Goal: Task Accomplishment & Management: Use online tool/utility

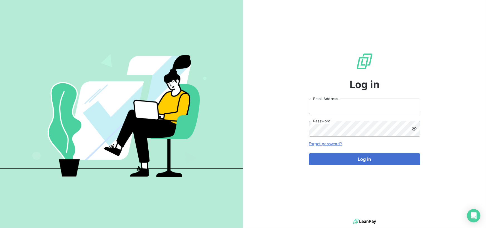
type input "[EMAIL_ADDRESS][DOMAIN_NAME]"
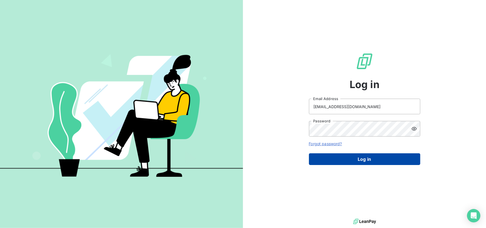
click at [368, 158] on button "Log in" at bounding box center [364, 159] width 111 height 12
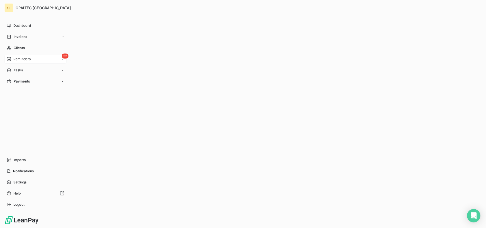
click at [44, 55] on div "22 Reminders" at bounding box center [35, 59] width 62 height 9
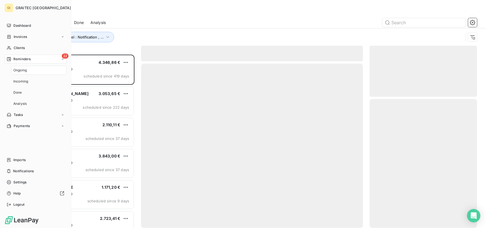
scroll to position [169, 103]
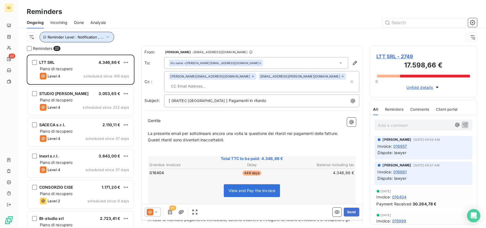
click at [88, 40] on button "Reminder Level : Notification , ..." at bounding box center [76, 37] width 75 height 11
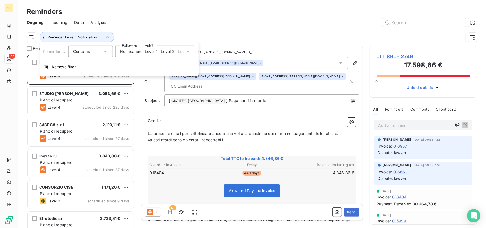
click at [143, 46] on div "Notification , Level 1 , Level 2 , Level 3 , Level 4 , Level 5 , Level 6 or hig…" at bounding box center [155, 52] width 80 height 12
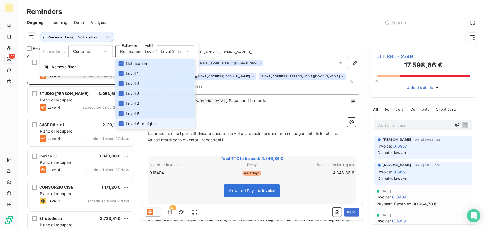
click at [130, 121] on span "Level 6 or higher" at bounding box center [141, 124] width 31 height 6
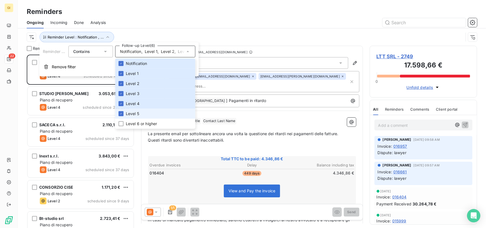
click at [131, 111] on span "Level 5" at bounding box center [132, 114] width 13 height 6
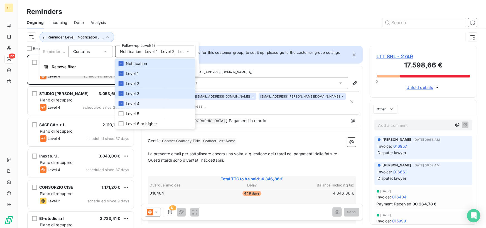
click at [131, 106] on span "Level 4" at bounding box center [133, 104] width 14 height 6
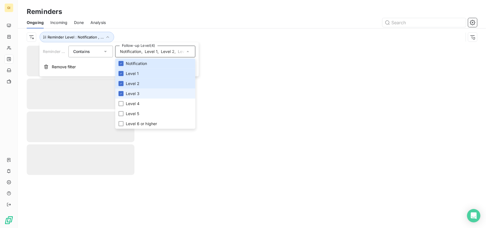
click at [132, 96] on li "Level 3" at bounding box center [155, 93] width 80 height 10
click at [134, 85] on span "Level 2" at bounding box center [133, 84] width 14 height 6
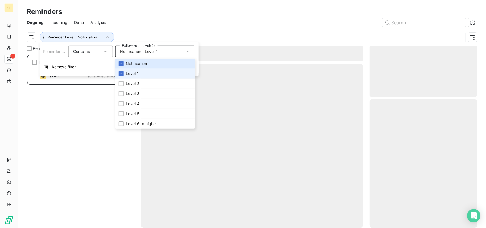
scroll to position [169, 103]
click at [135, 75] on span "Level 1" at bounding box center [132, 74] width 13 height 6
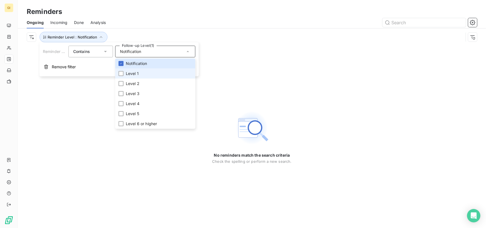
click at [124, 72] on li "Level 1" at bounding box center [155, 73] width 80 height 10
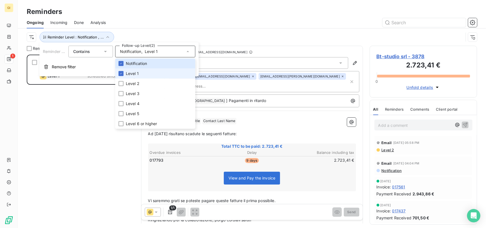
scroll to position [169, 103]
click at [158, 16] on div "Reminders" at bounding box center [252, 12] width 468 height 10
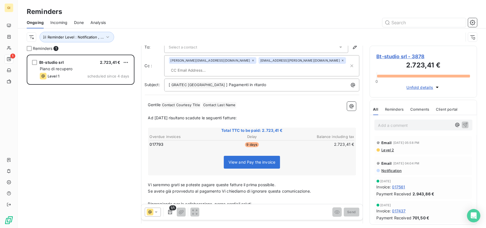
scroll to position [0, 0]
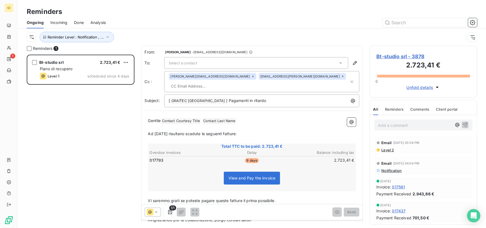
click at [206, 61] on div "Select a contact" at bounding box center [256, 63] width 184 height 12
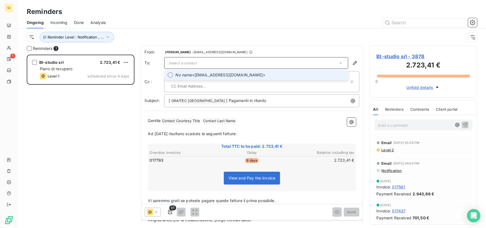
click at [211, 75] on span "No name <[EMAIL_ADDRESS][DOMAIN_NAME]>" at bounding box center [259, 75] width 169 height 6
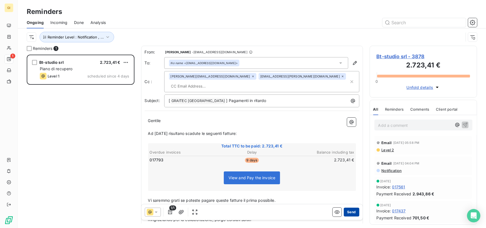
click at [349, 214] on button "Send" at bounding box center [351, 211] width 15 height 9
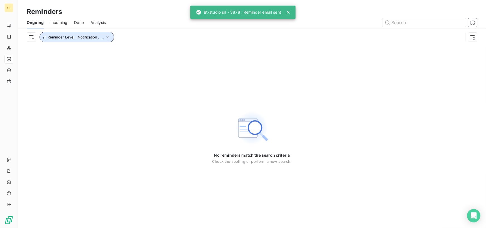
click at [95, 33] on button "Reminder Level : Notification , ..." at bounding box center [76, 37] width 75 height 11
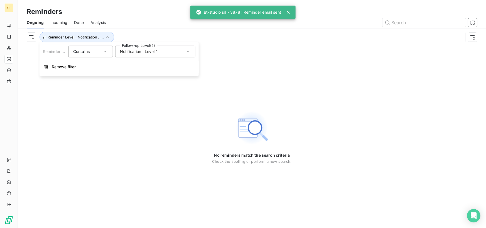
click at [132, 53] on span "Notification" at bounding box center [130, 52] width 21 height 6
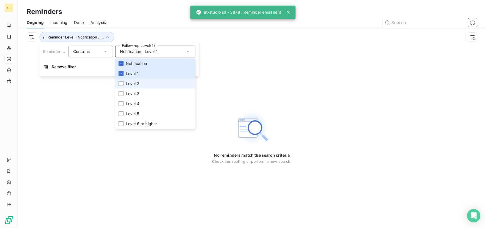
click at [132, 84] on span "Level 2" at bounding box center [133, 84] width 14 height 6
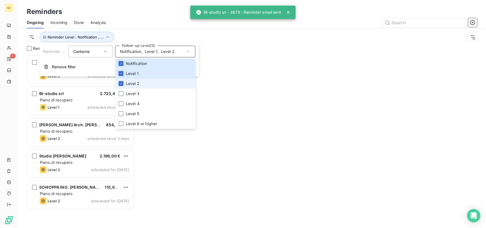
scroll to position [169, 103]
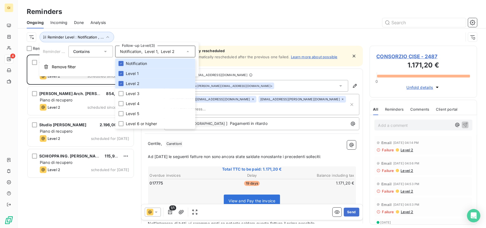
click at [80, 207] on div "CONSORZIO CISE 1.171,20 € Piano di recupero Level 2 scheduled since 9 days [PER…" at bounding box center [81, 141] width 108 height 173
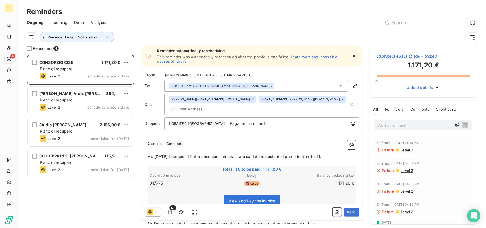
click at [261, 86] on div "[PERSON_NAME] <[EMAIL_ADDRESS][DOMAIN_NAME]>" at bounding box center [256, 86] width 184 height 12
click at [352, 84] on icon "button" at bounding box center [354, 86] width 4 height 4
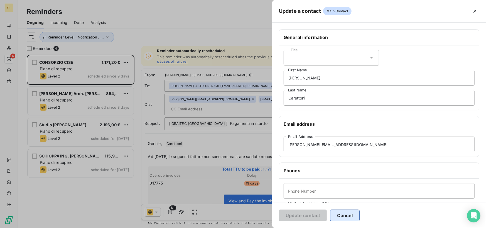
click at [352, 214] on button "Cancel" at bounding box center [344, 215] width 29 height 12
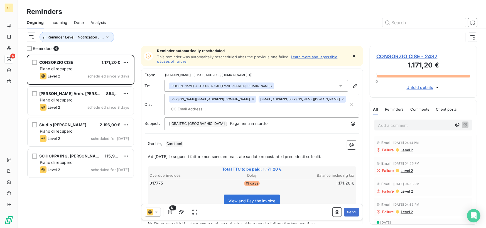
click at [233, 105] on input "text" at bounding box center [201, 109] width 64 height 8
click at [268, 85] on div "[PERSON_NAME] <[EMAIL_ADDRESS][DOMAIN_NAME]>" at bounding box center [256, 86] width 184 height 12
click at [232, 98] on span "[PERSON_NAME] <[EMAIL_ADDRESS][DOMAIN_NAME]>" at bounding box center [259, 98] width 169 height 6
click at [257, 81] on div "[PERSON_NAME] <[EMAIL_ADDRESS][DOMAIN_NAME]>" at bounding box center [256, 86] width 184 height 12
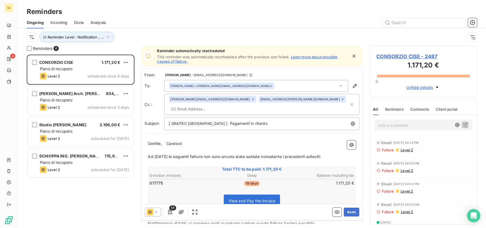
click at [233, 105] on input "text" at bounding box center [201, 109] width 64 height 8
paste input "[EMAIL_ADDRESS][DOMAIN_NAME]"
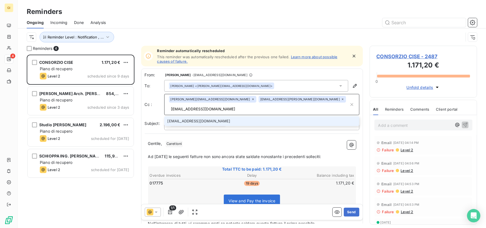
type input "[EMAIL_ADDRESS][DOMAIN_NAME]"
click at [276, 116] on li "[EMAIL_ADDRESS][DOMAIN_NAME]" at bounding box center [261, 121] width 195 height 10
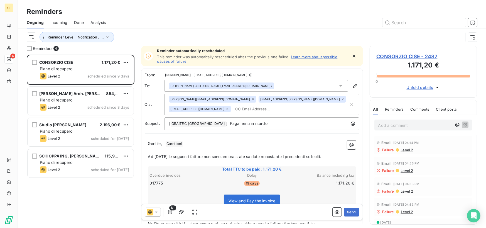
paste input "[EMAIL_ADDRESS][DOMAIN_NAME]"
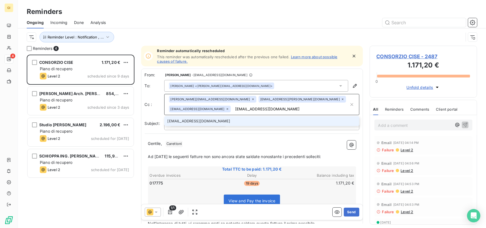
type input "[EMAIL_ADDRESS][DOMAIN_NAME]"
click at [195, 120] on li "[EMAIL_ADDRESS][DOMAIN_NAME]" at bounding box center [261, 121] width 195 height 10
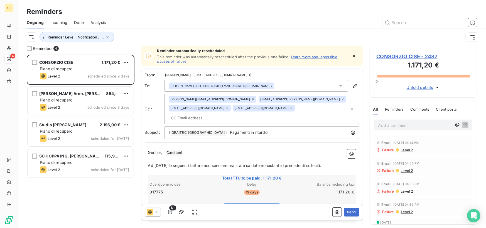
click at [262, 87] on div "[PERSON_NAME] <[EMAIL_ADDRESS][DOMAIN_NAME]>" at bounding box center [256, 86] width 184 height 12
click at [254, 96] on span "[PERSON_NAME] <[EMAIL_ADDRESS][DOMAIN_NAME]>" at bounding box center [259, 98] width 169 height 6
click at [350, 86] on button "button" at bounding box center [354, 85] width 9 height 9
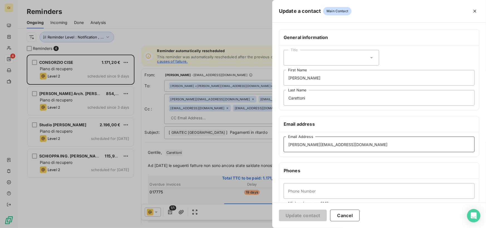
drag, startPoint x: 365, startPoint y: 144, endPoint x: 241, endPoint y: 151, distance: 124.0
click at [241, 227] on div "Update a contact Main Contact General information Title [PERSON_NAME] First Nam…" at bounding box center [243, 228] width 486 height 0
paste input "franchi@cise-polim"
type input "[EMAIL_ADDRESS][DOMAIN_NAME]"
drag, startPoint x: 309, startPoint y: 78, endPoint x: 266, endPoint y: 76, distance: 43.1
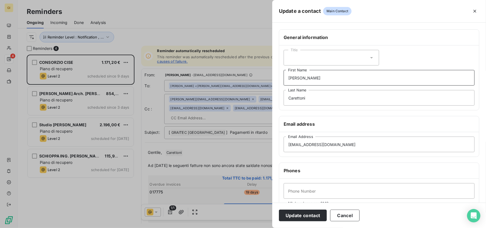
click at [266, 227] on div "Update a contact Main Contact General information Title [PERSON_NAME] First Nam…" at bounding box center [243, 228] width 486 height 0
drag, startPoint x: 308, startPoint y: 96, endPoint x: 98, endPoint y: 130, distance: 212.7
click at [102, 227] on div "Update a contact Main Contact General information Title First Name [PERSON_NAME…" at bounding box center [243, 228] width 486 height 0
type input "Consorzio CISE"
click at [310, 214] on button "Update contact" at bounding box center [303, 215] width 48 height 12
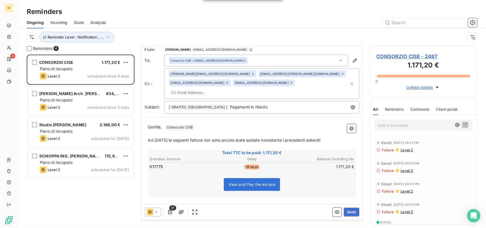
scroll to position [64, 0]
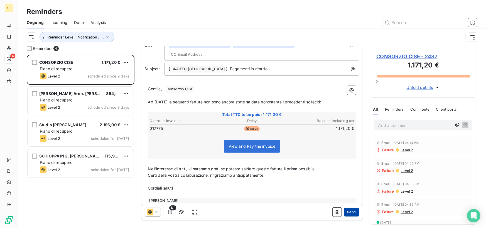
click at [344, 208] on button "Send" at bounding box center [351, 211] width 15 height 9
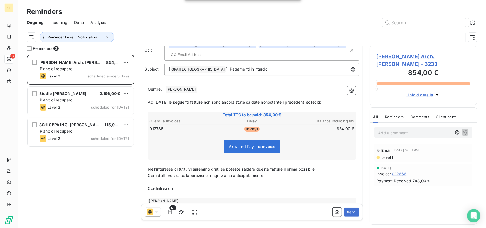
scroll to position [33, 0]
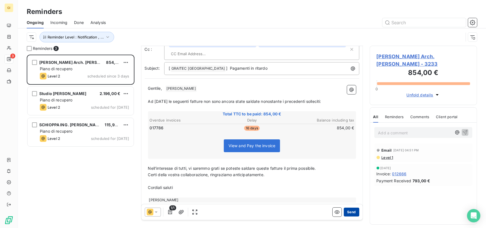
click at [348, 208] on button "Send" at bounding box center [351, 211] width 15 height 9
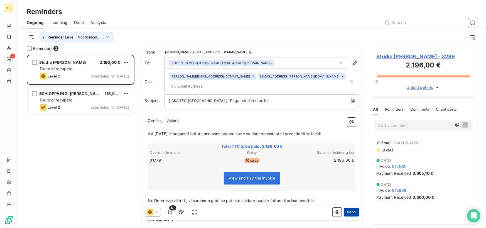
click at [347, 209] on button "Send" at bounding box center [351, 211] width 15 height 9
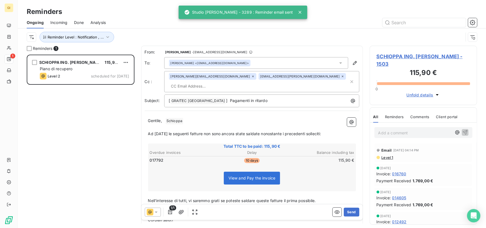
click at [347, 209] on button "Send" at bounding box center [351, 211] width 15 height 9
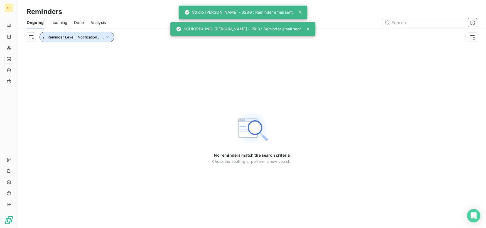
click at [93, 36] on span "Reminder Level : Notification , ..." at bounding box center [76, 37] width 56 height 4
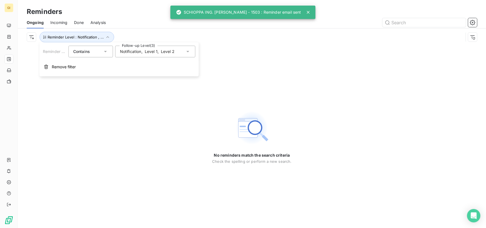
click at [137, 54] on span "Notification" at bounding box center [130, 52] width 21 height 6
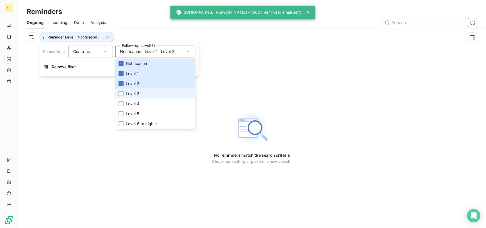
click at [137, 95] on span "Level 3" at bounding box center [133, 94] width 14 height 6
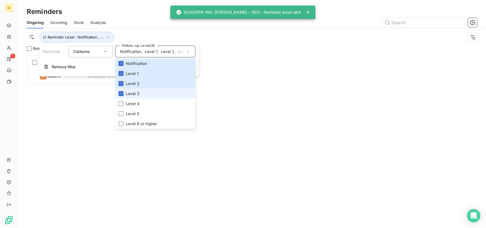
scroll to position [169, 103]
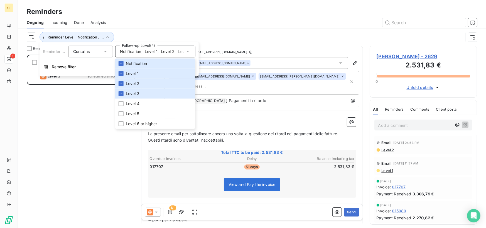
click at [59, 134] on div "[PERSON_NAME] 2.531,83 € Piano di recupero Level 3 scheduled since 3 days" at bounding box center [81, 141] width 108 height 173
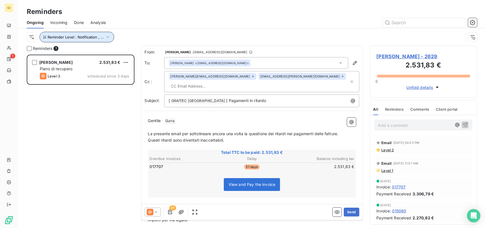
click at [108, 39] on icon "button" at bounding box center [108, 37] width 6 height 6
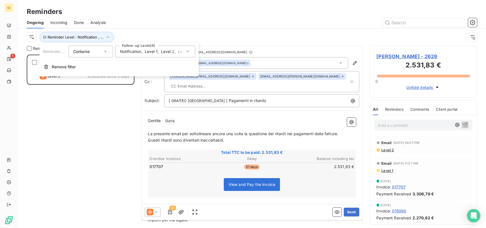
click at [149, 53] on span "Level 1" at bounding box center [151, 52] width 13 height 6
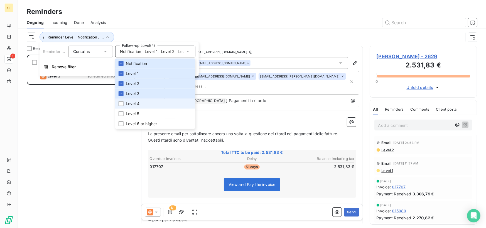
click at [145, 103] on li "Level 4" at bounding box center [155, 103] width 80 height 10
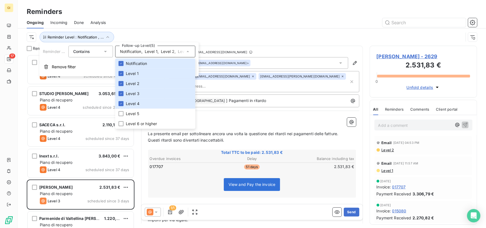
click at [201, 31] on div "Reminder Level : Notification , ..." at bounding box center [252, 36] width 450 height 17
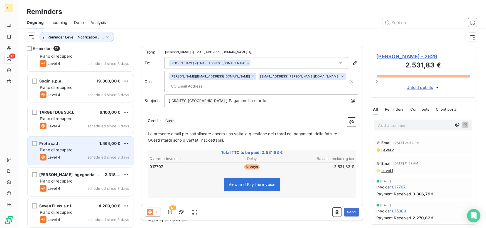
scroll to position [218, 0]
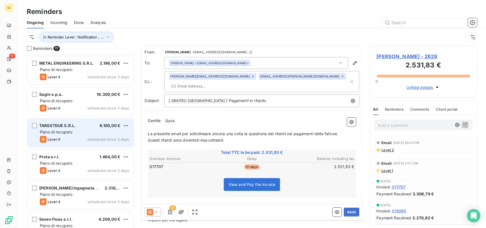
click at [88, 122] on div "TARGETDUE S.R.L. 6.100,00 € Piano di recupero Level 4 scheduled since 3 days" at bounding box center [81, 132] width 106 height 28
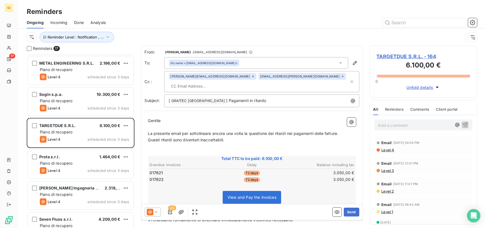
click at [254, 64] on div "No name <[EMAIL_ADDRESS][DOMAIN_NAME]>" at bounding box center [256, 63] width 184 height 12
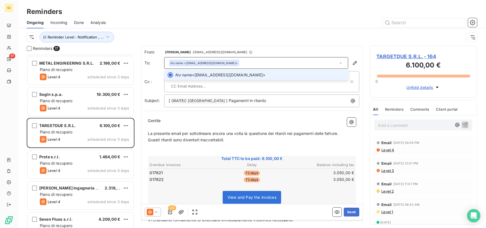
click at [254, 64] on div "No name <[EMAIL_ADDRESS][DOMAIN_NAME]>" at bounding box center [256, 63] width 184 height 12
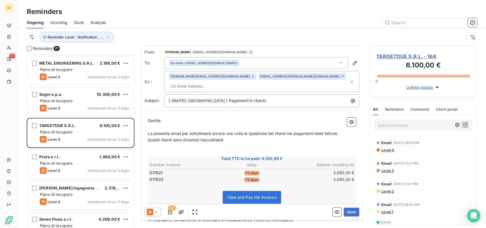
click at [233, 82] on input "text" at bounding box center [201, 86] width 64 height 8
paste input "[EMAIL_ADDRESS][DOMAIN_NAME]"
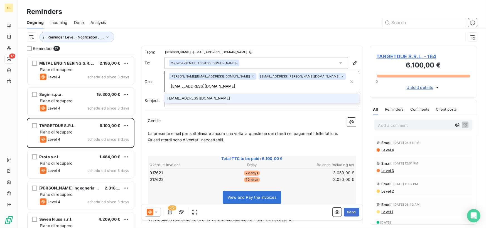
type input "[EMAIL_ADDRESS][DOMAIN_NAME]"
click at [256, 93] on li "[EMAIL_ADDRESS][DOMAIN_NAME]" at bounding box center [261, 98] width 195 height 10
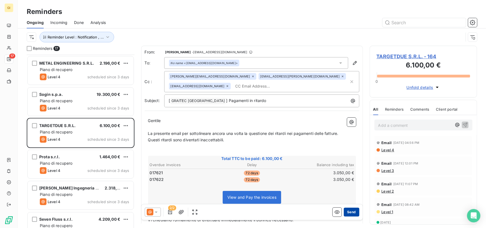
click at [346, 208] on button "Send" at bounding box center [351, 211] width 15 height 9
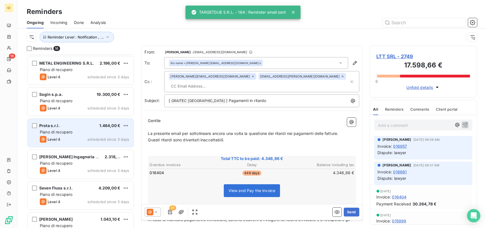
click at [91, 137] on span "scheduled since 3 days" at bounding box center [108, 139] width 42 height 4
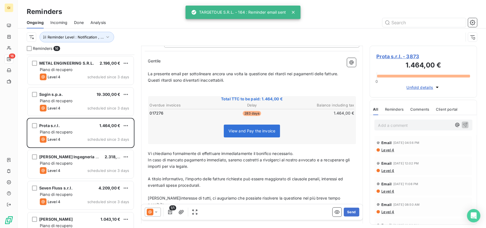
scroll to position [83, 0]
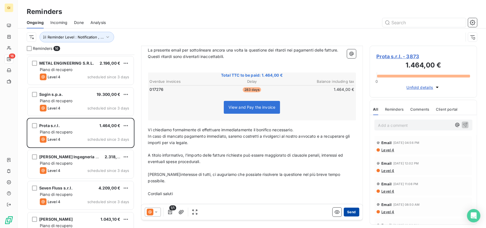
click at [350, 210] on button "Send" at bounding box center [351, 211] width 15 height 9
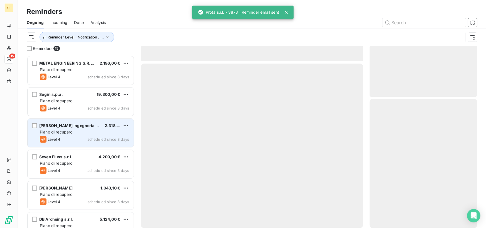
click at [81, 130] on div "Piano di recupero" at bounding box center [84, 132] width 89 height 6
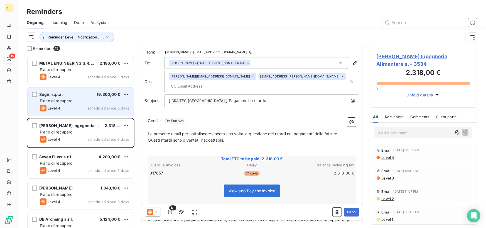
click at [79, 98] on div "Piano di recupero" at bounding box center [84, 101] width 89 height 6
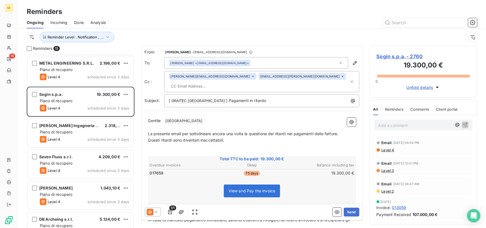
scroll to position [245, 0]
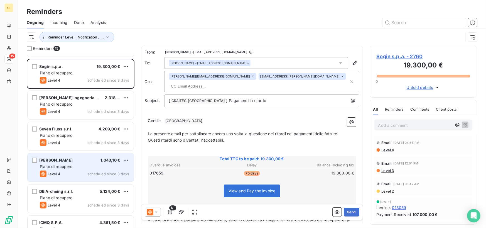
click at [70, 166] on span "Piano di recupero" at bounding box center [56, 166] width 33 height 5
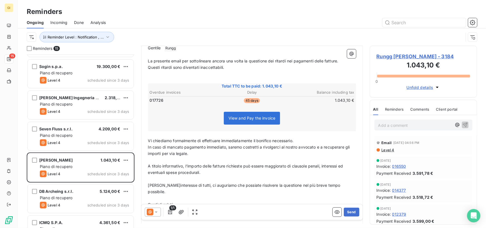
scroll to position [83, 0]
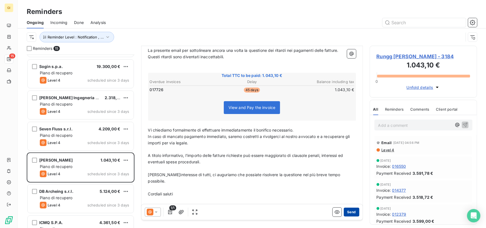
click at [348, 212] on button "Send" at bounding box center [351, 211] width 15 height 9
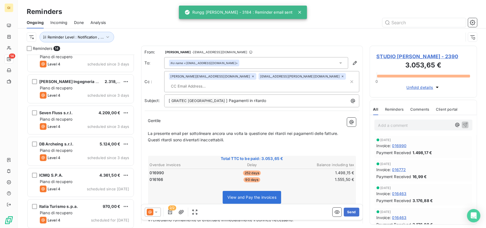
scroll to position [263, 0]
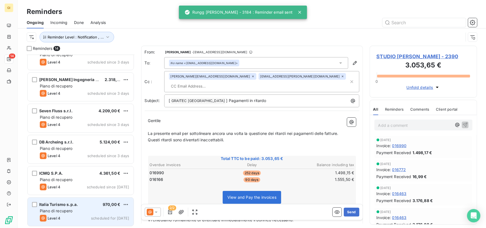
click at [80, 202] on div "Italia Turismo s.p.a. 970,00 €" at bounding box center [84, 204] width 89 height 5
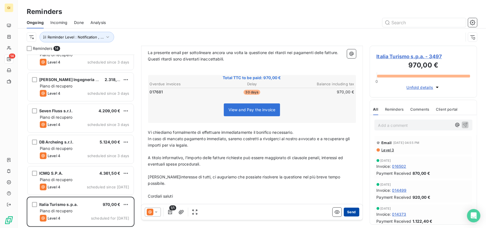
scroll to position [83, 0]
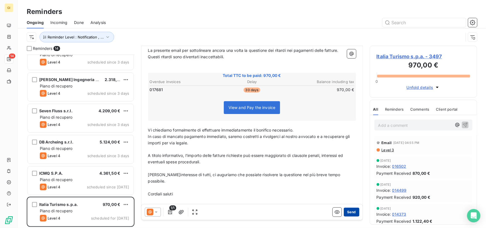
click at [347, 214] on button "Send" at bounding box center [351, 211] width 15 height 9
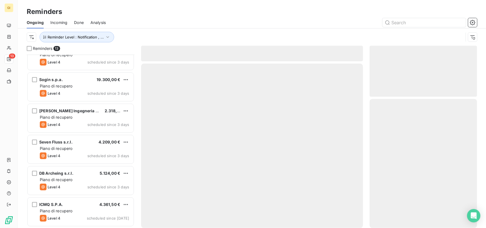
scroll to position [232, 0]
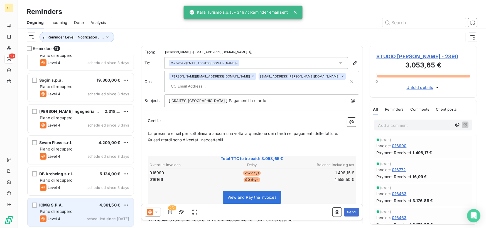
click at [85, 206] on div "ICMQ S.P.A. 4.361,50 €" at bounding box center [84, 204] width 89 height 5
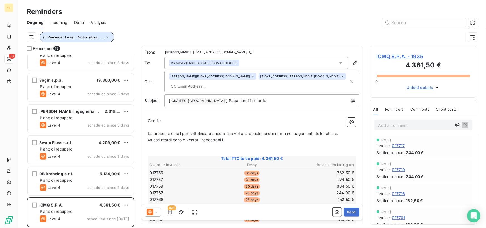
click at [97, 35] on span "Reminder Level : Notification , ..." at bounding box center [76, 37] width 56 height 4
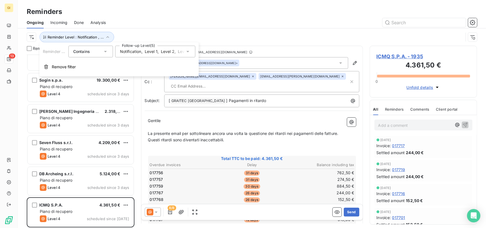
click at [127, 47] on div "Notification , Level 1 , Level 2 , Level 3 , Level 4" at bounding box center [155, 52] width 80 height 12
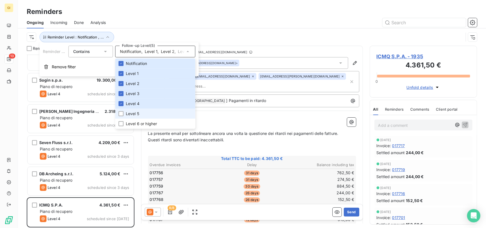
click at [131, 112] on span "Level 5" at bounding box center [132, 114] width 13 height 6
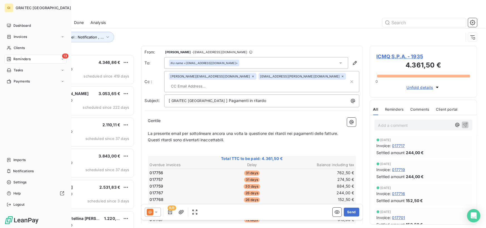
click at [12, 100] on div "Dashboard Invoices Clients 13 Reminders Tasks Payments Imports Notifications Se…" at bounding box center [35, 114] width 62 height 187
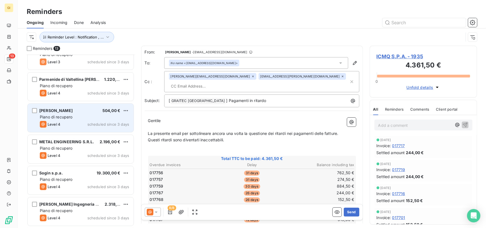
scroll to position [167, 0]
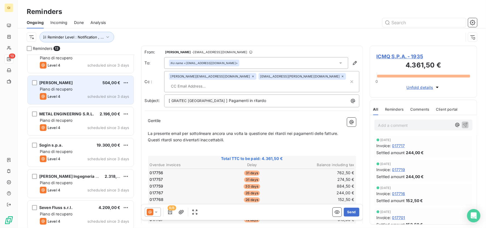
click at [86, 112] on span "METAL ENGINEERING S.R.L." at bounding box center [66, 113] width 55 height 5
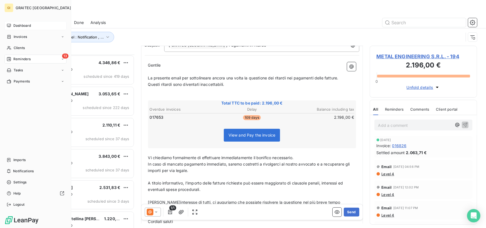
click at [11, 28] on div "Dashboard" at bounding box center [35, 25] width 62 height 9
